Goal: Check status: Check status

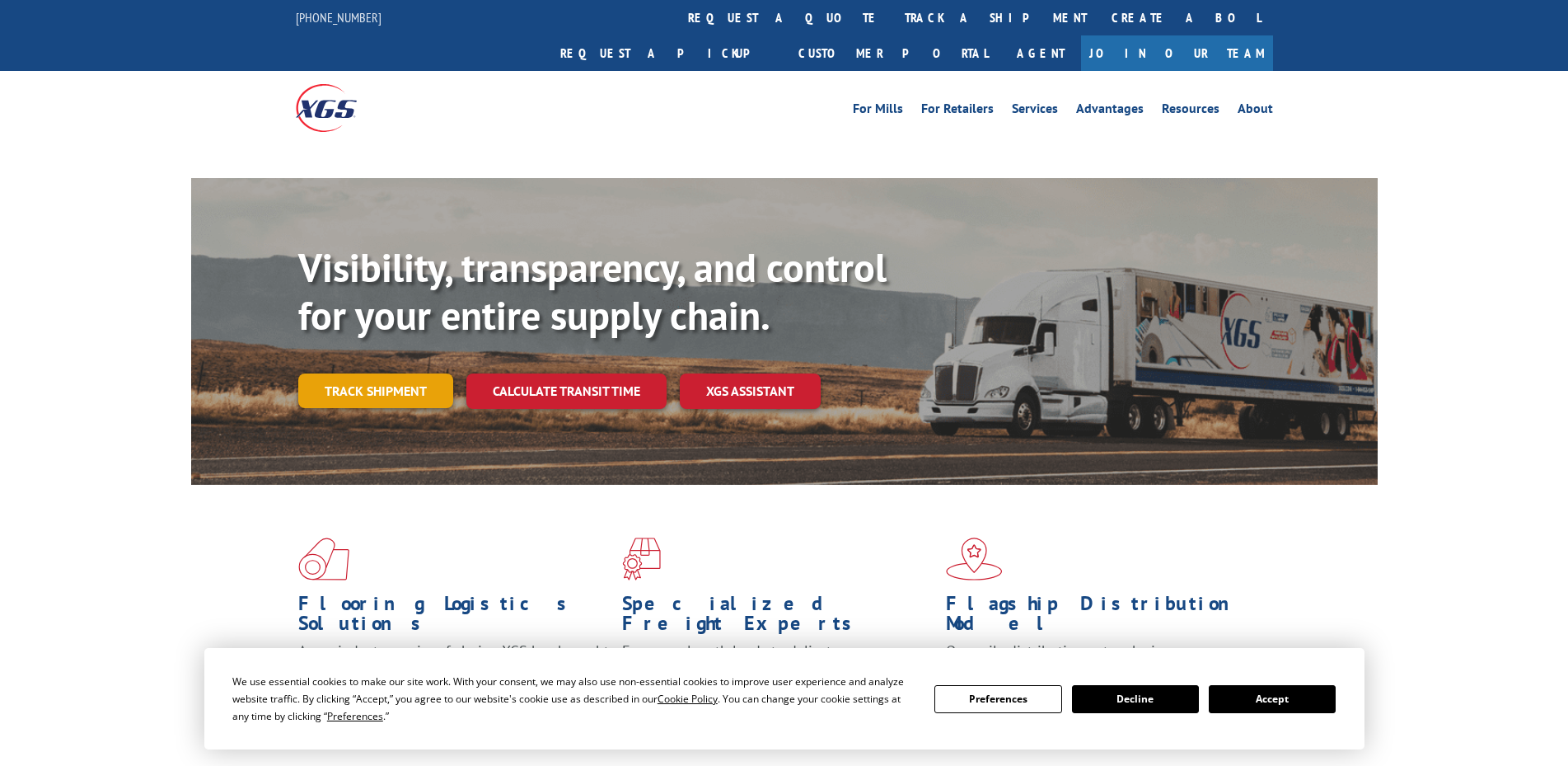
click at [350, 373] on link "Track shipment" at bounding box center [375, 391] width 155 height 35
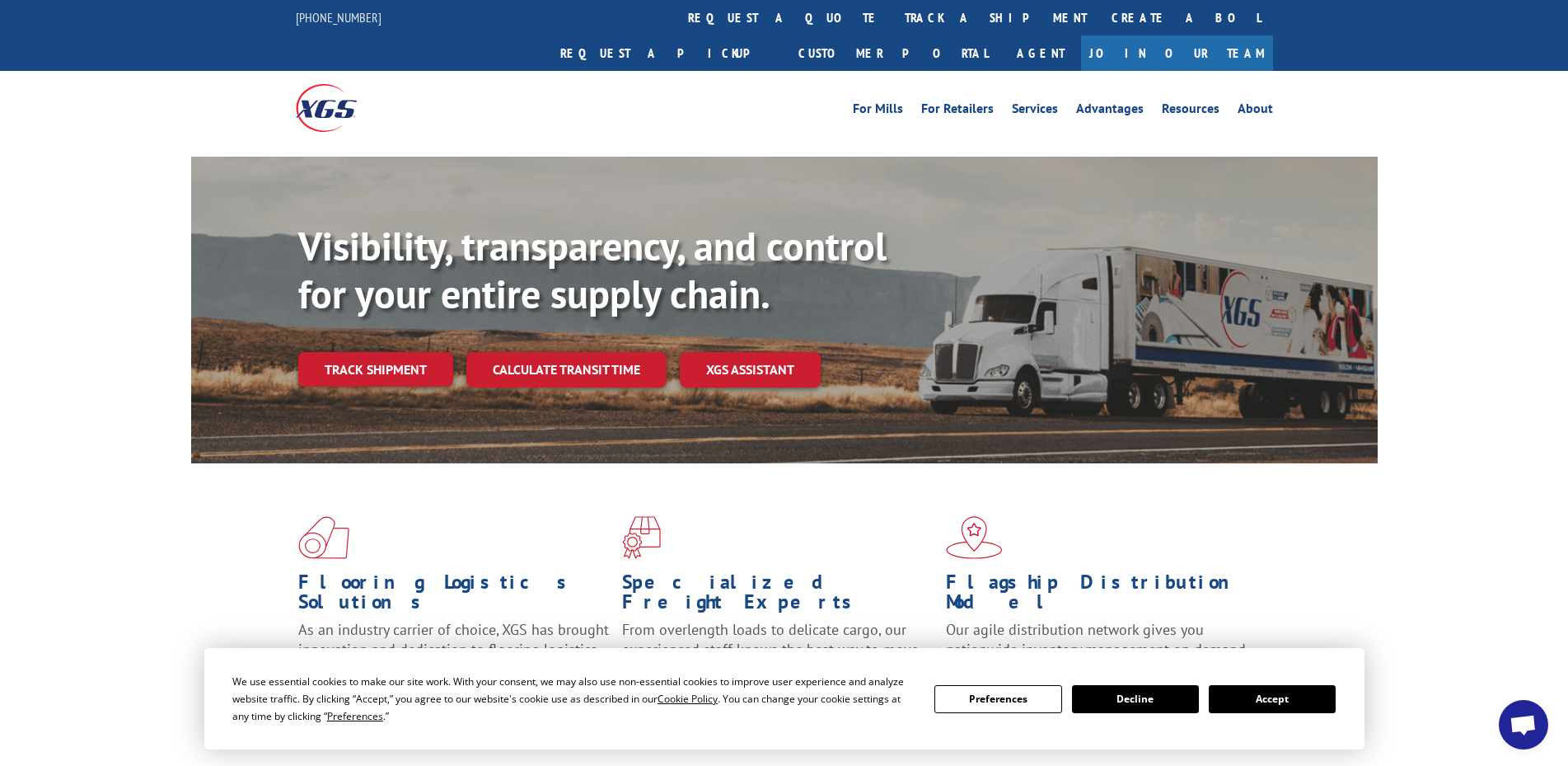
click at [1248, 691] on button "Accept" at bounding box center [1272, 699] width 127 height 28
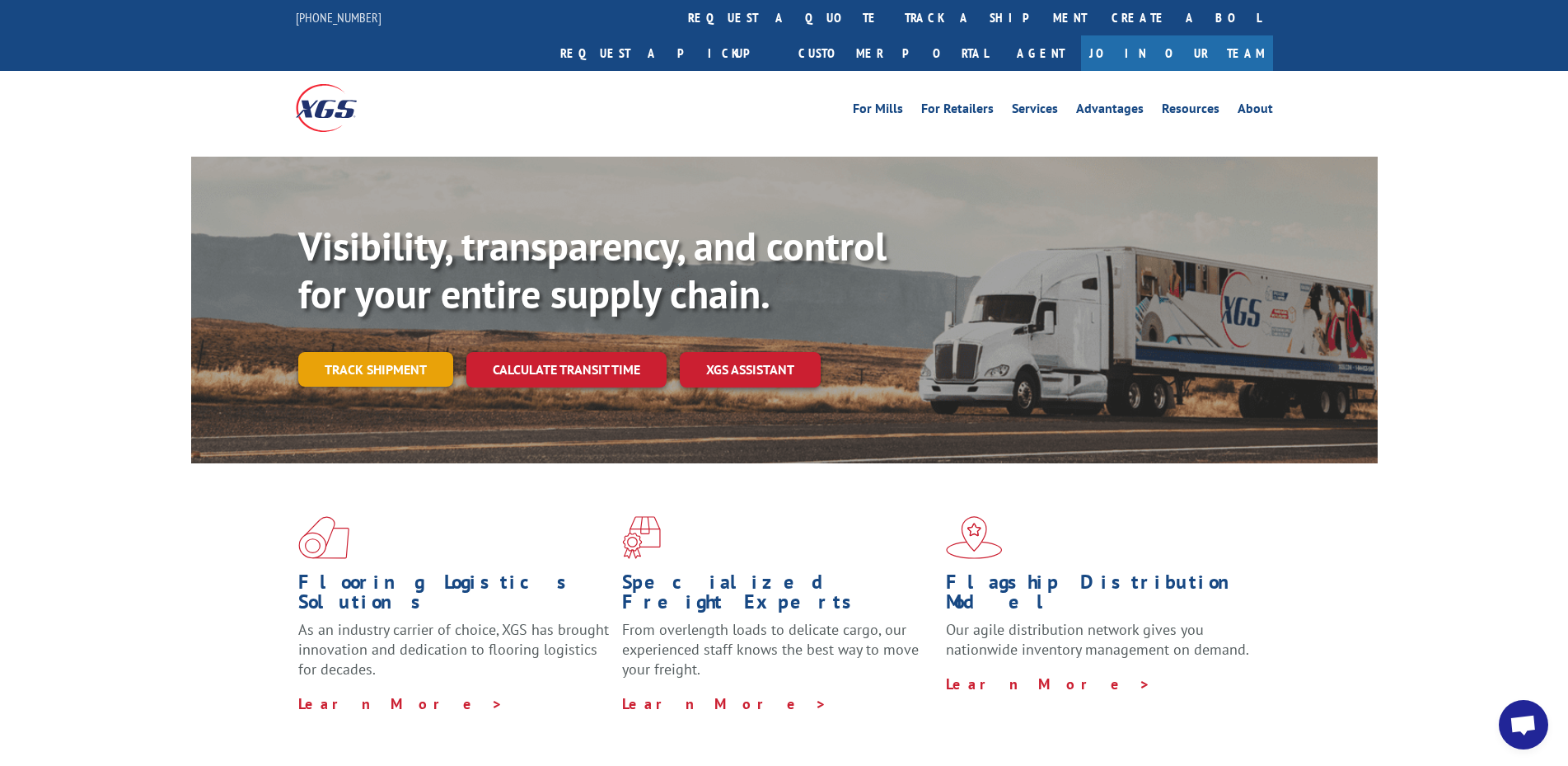
click at [399, 352] on link "Track shipment" at bounding box center [375, 370] width 155 height 35
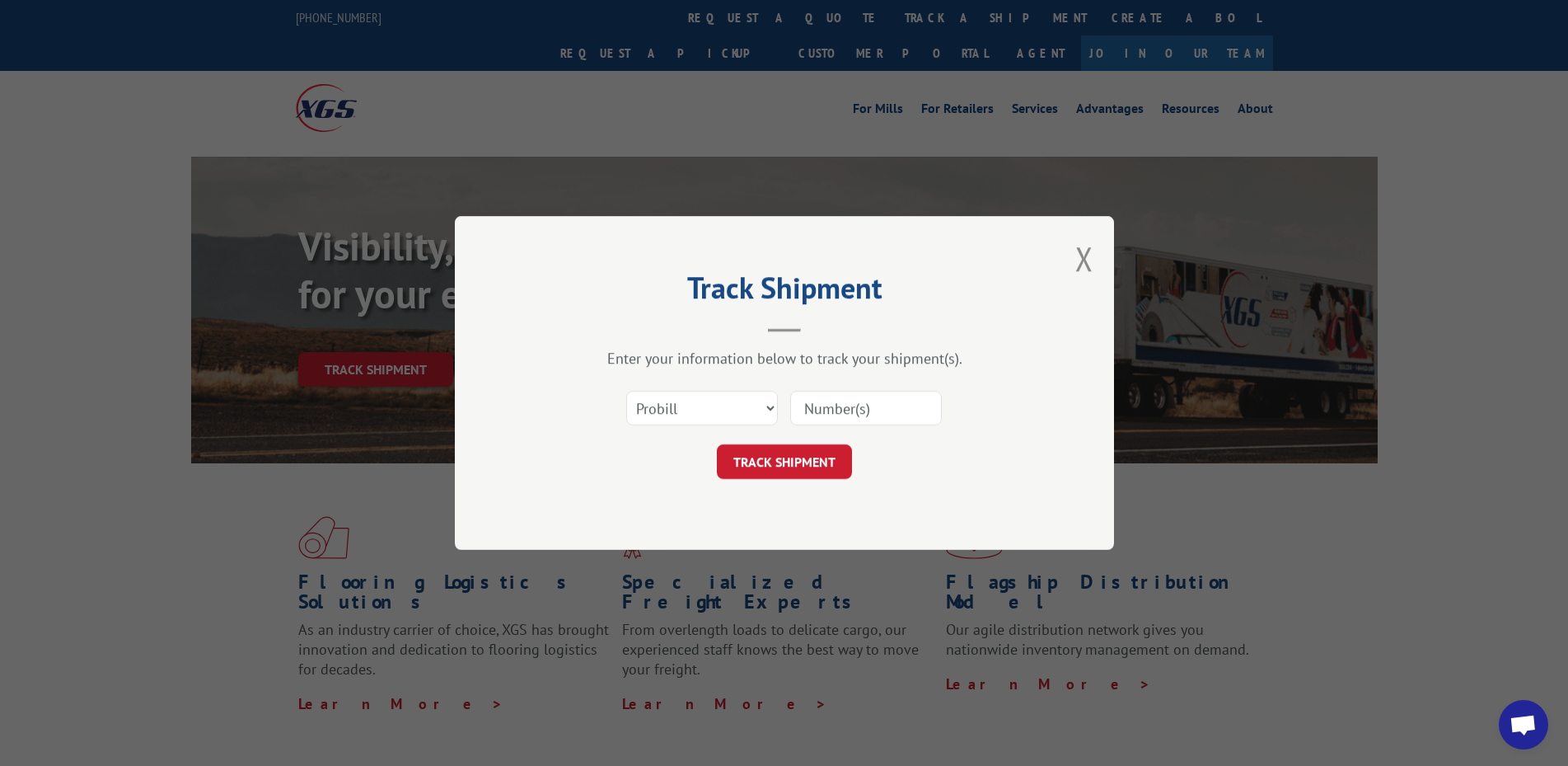
click at [885, 413] on input at bounding box center [866, 408] width 151 height 35
paste input "180352185"
type input "180352185"
click at [804, 454] on button "TRACK SHIPMENT" at bounding box center [784, 461] width 135 height 35
